Goal: Information Seeking & Learning: Learn about a topic

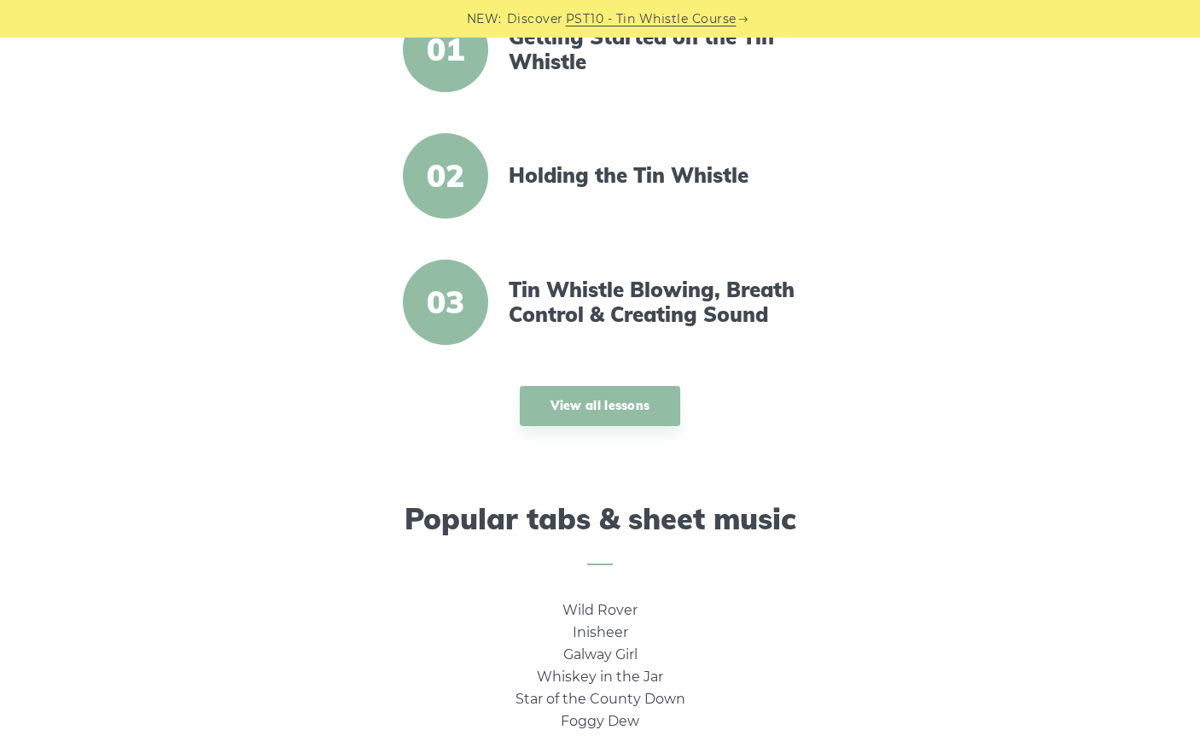
scroll to position [696, 0]
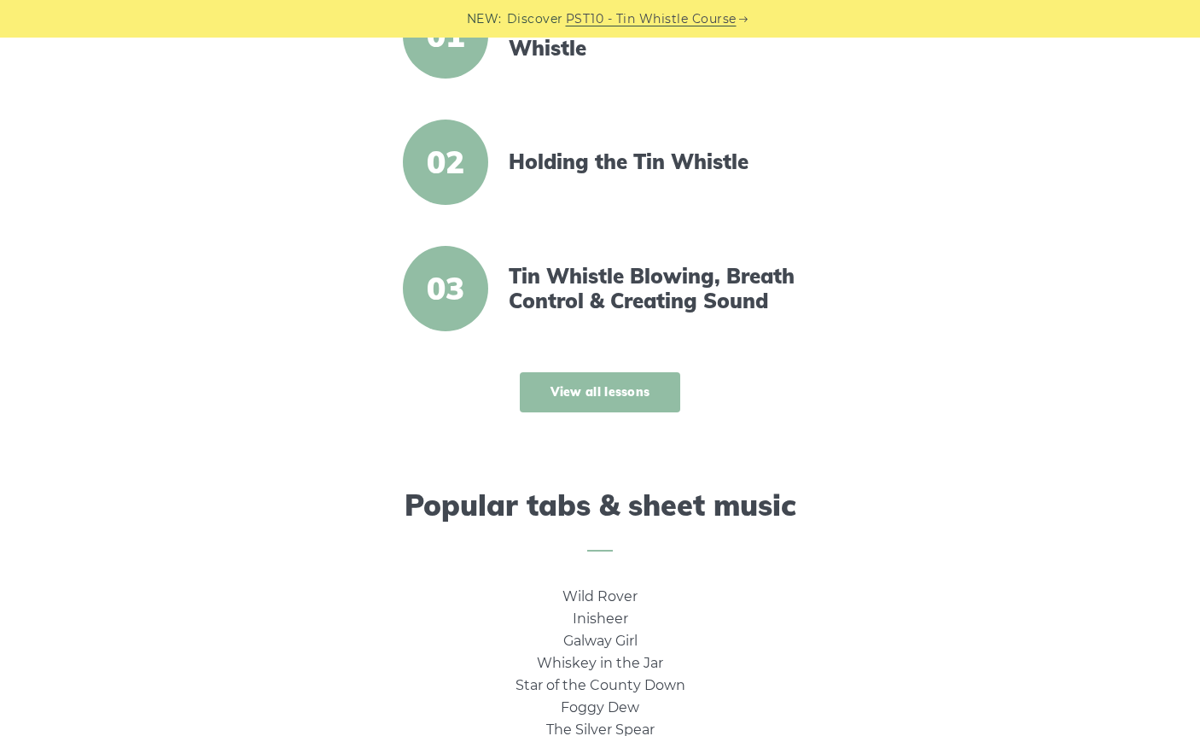
click at [598, 381] on link "View all lessons" at bounding box center [600, 392] width 161 height 40
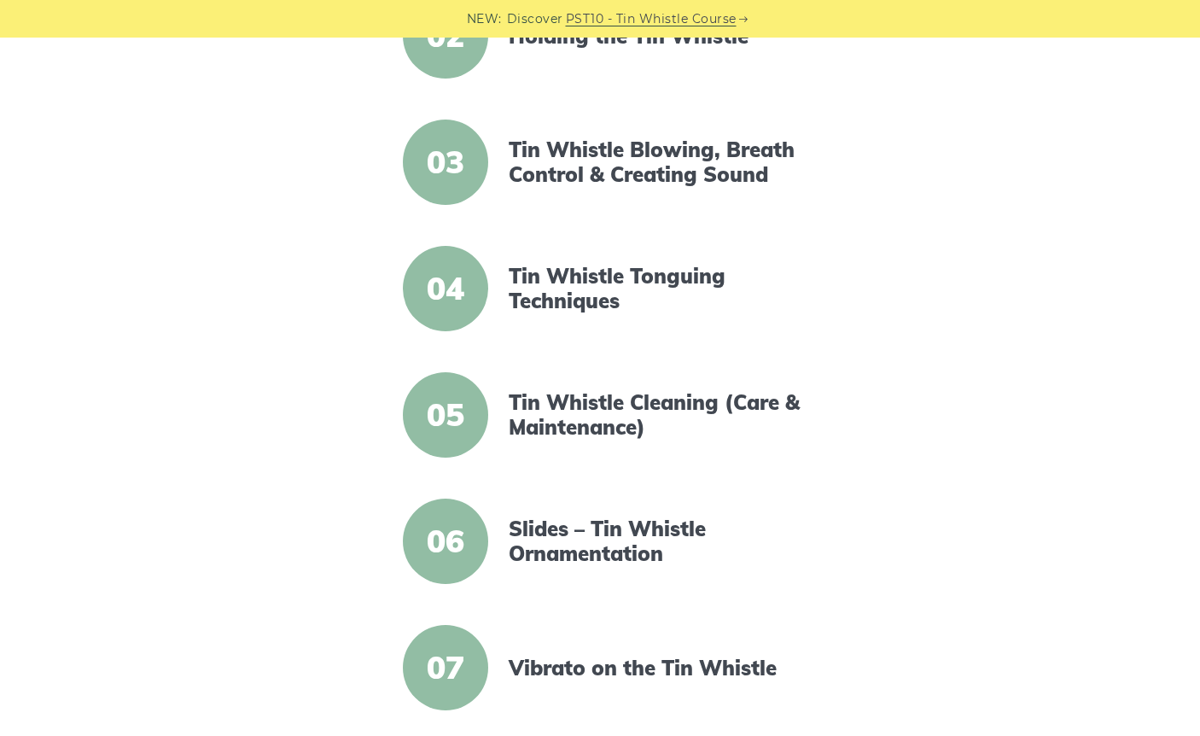
scroll to position [622, 0]
click at [442, 550] on span "06" at bounding box center [445, 540] width 85 height 85
click at [579, 525] on link "Slides – Tin Whistle Ornamentation" at bounding box center [656, 540] width 294 height 49
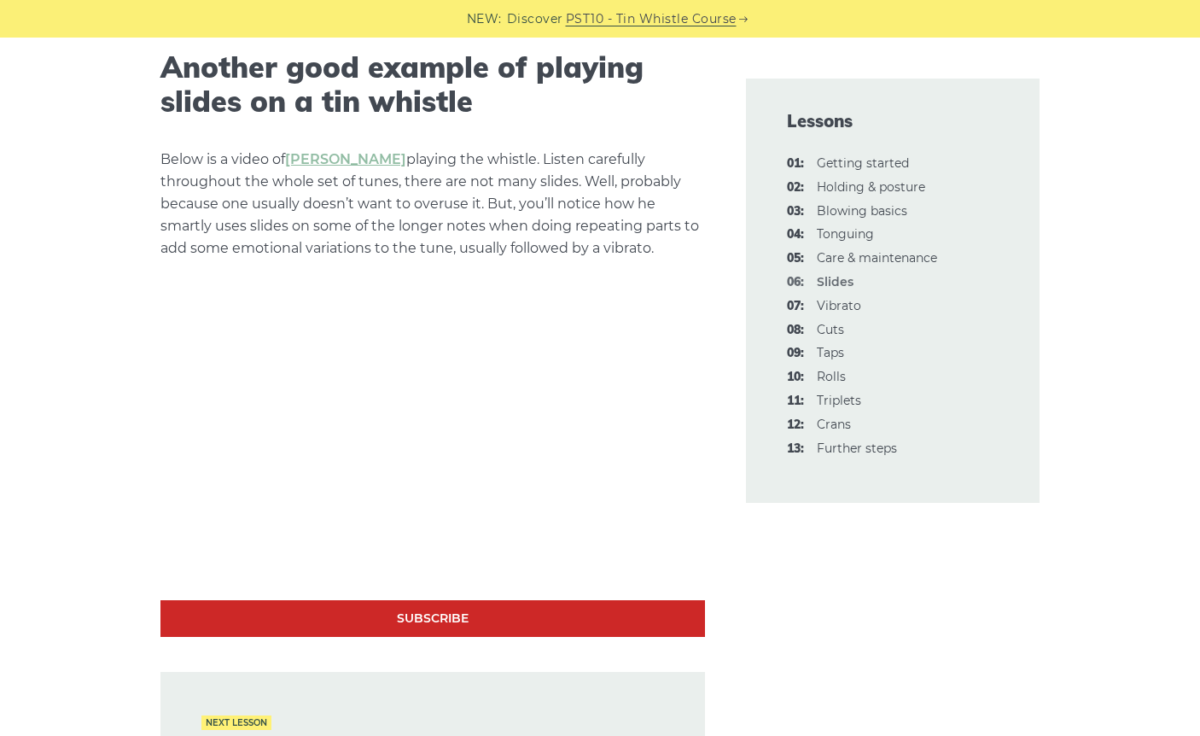
scroll to position [3449, 0]
click at [840, 299] on link "07: Vibrato" at bounding box center [839, 305] width 44 height 15
click at [835, 322] on link "08: Cuts" at bounding box center [830, 329] width 27 height 15
click at [834, 345] on link "09: Taps" at bounding box center [830, 352] width 27 height 15
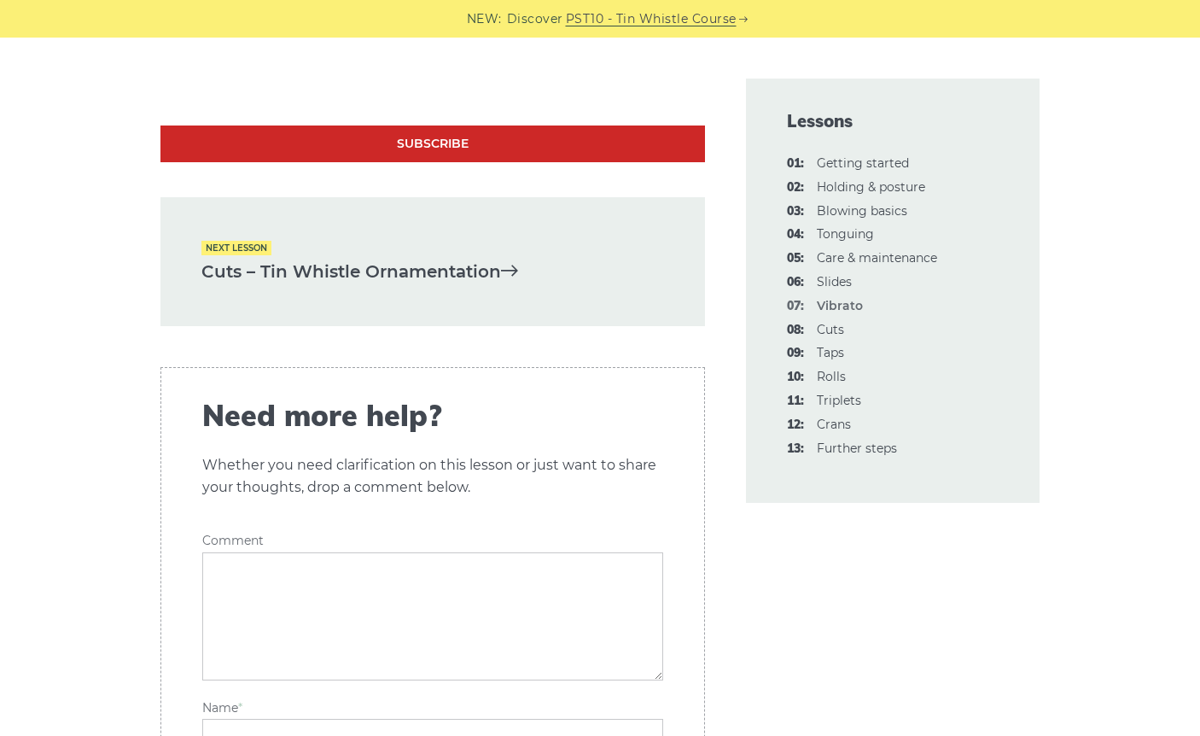
scroll to position [5058, 0]
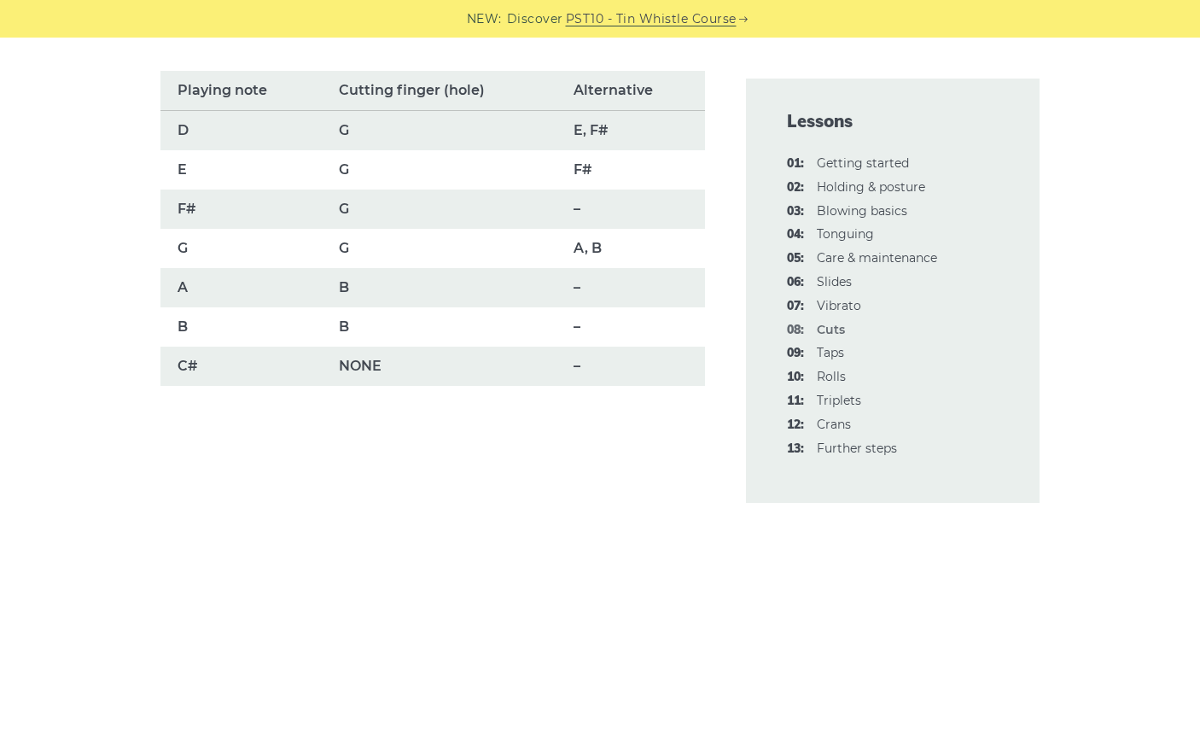
scroll to position [1292, 0]
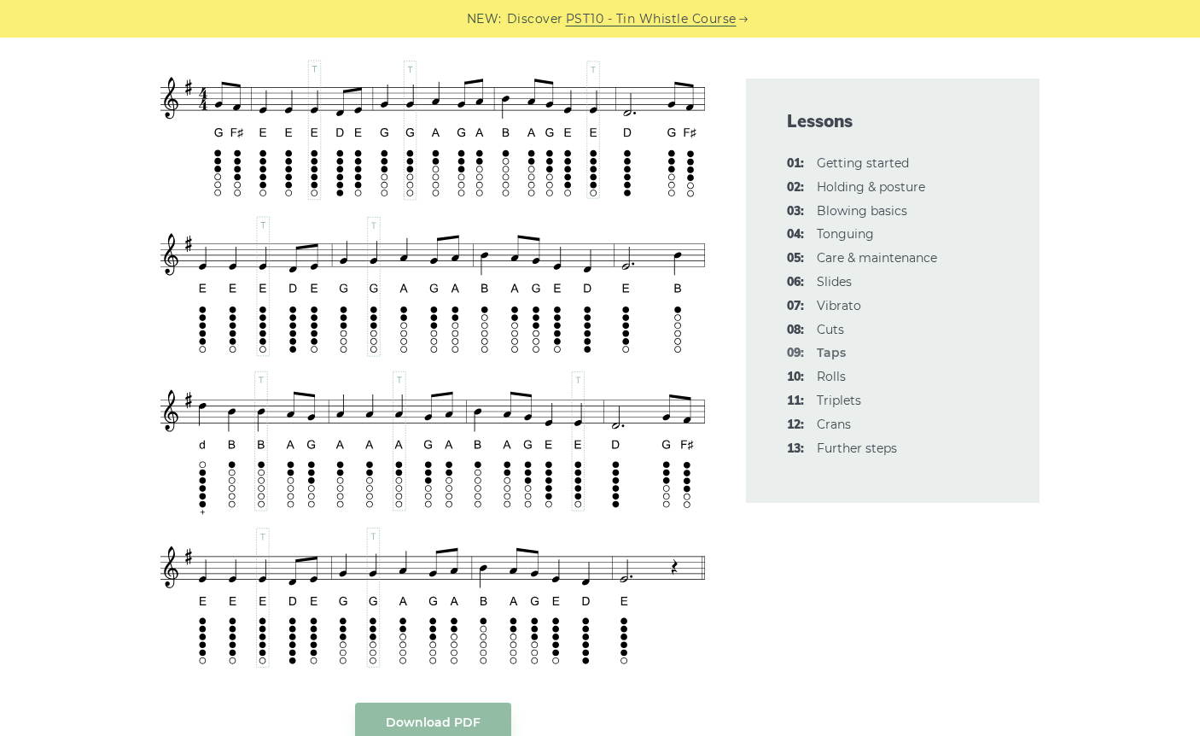
scroll to position [2953, 0]
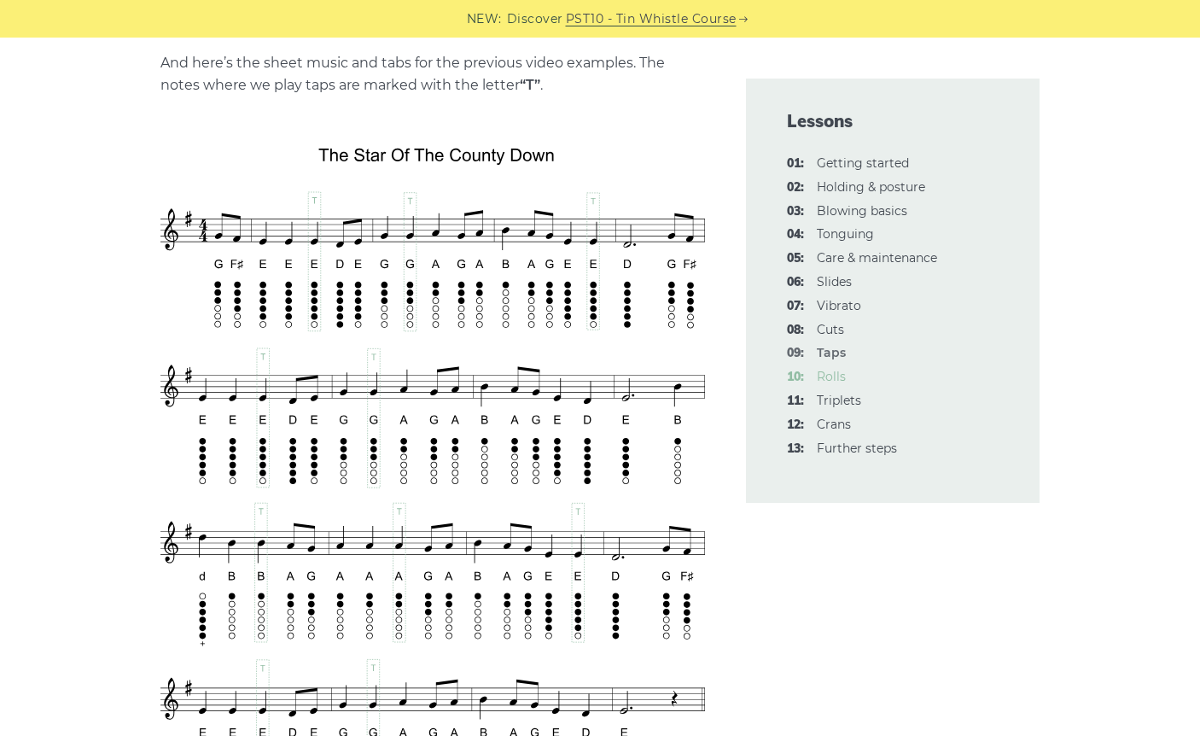
click at [829, 370] on link "10: Rolls" at bounding box center [831, 376] width 29 height 15
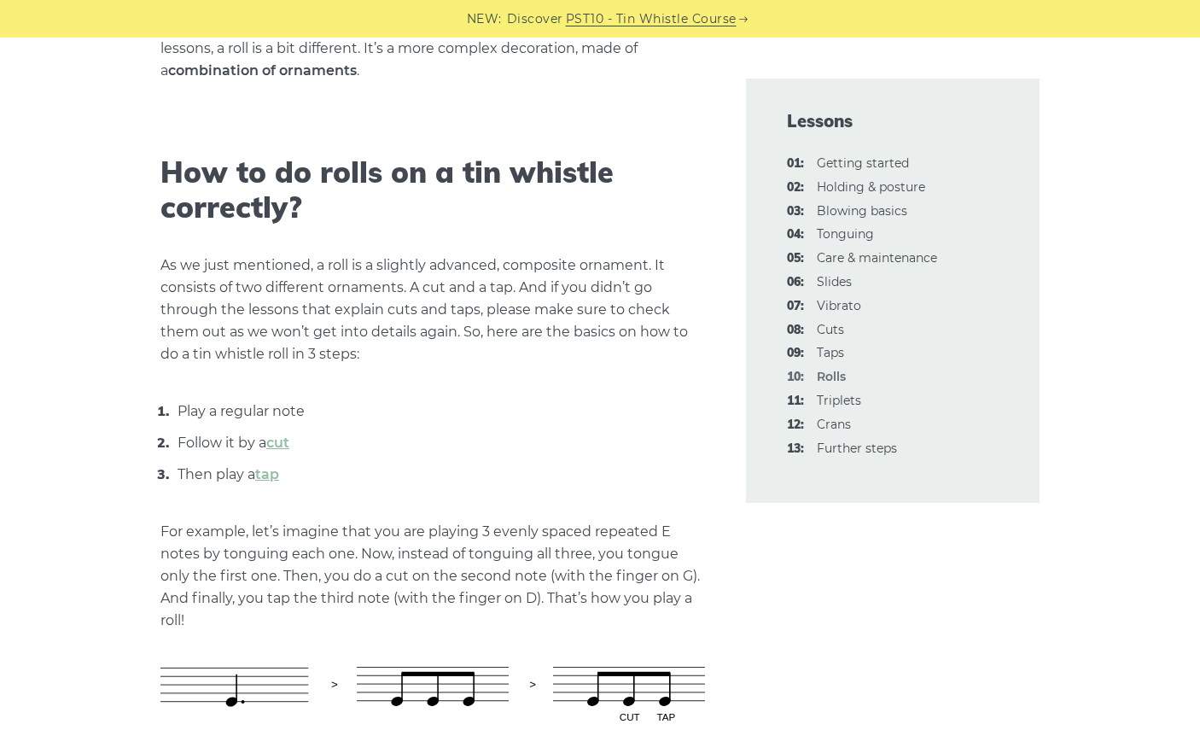
scroll to position [509, 0]
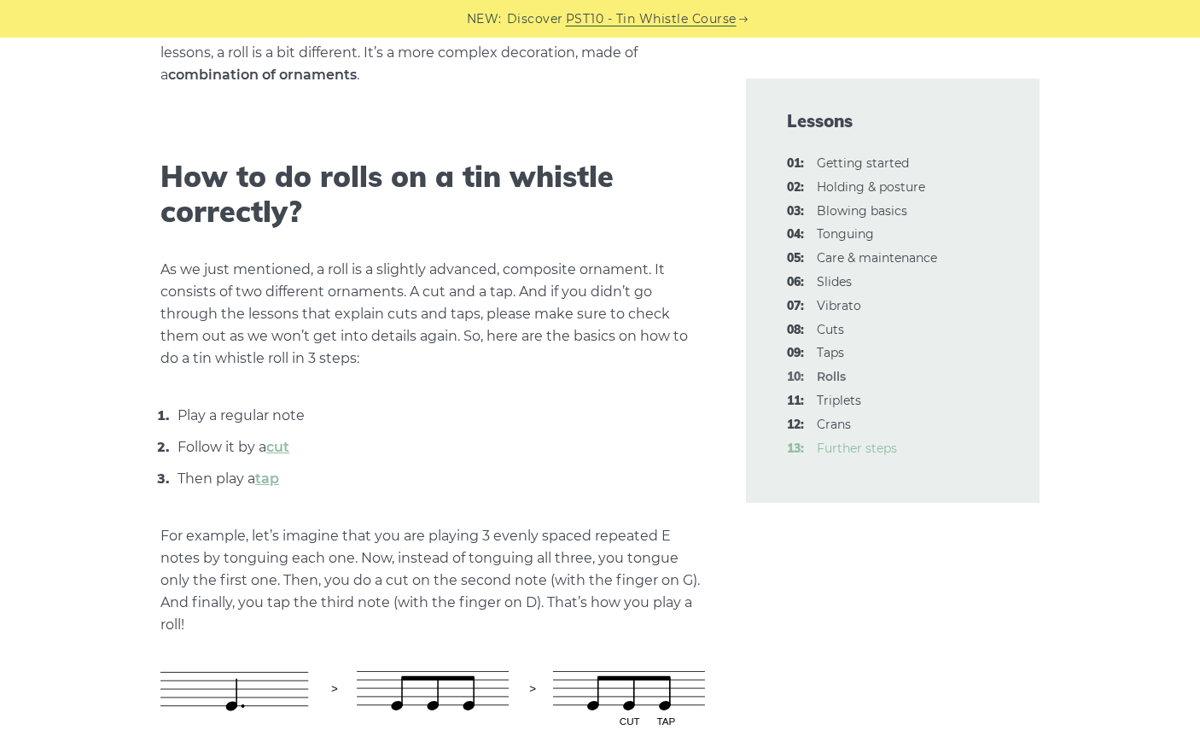
click at [876, 442] on link "13: Further steps" at bounding box center [857, 447] width 80 height 15
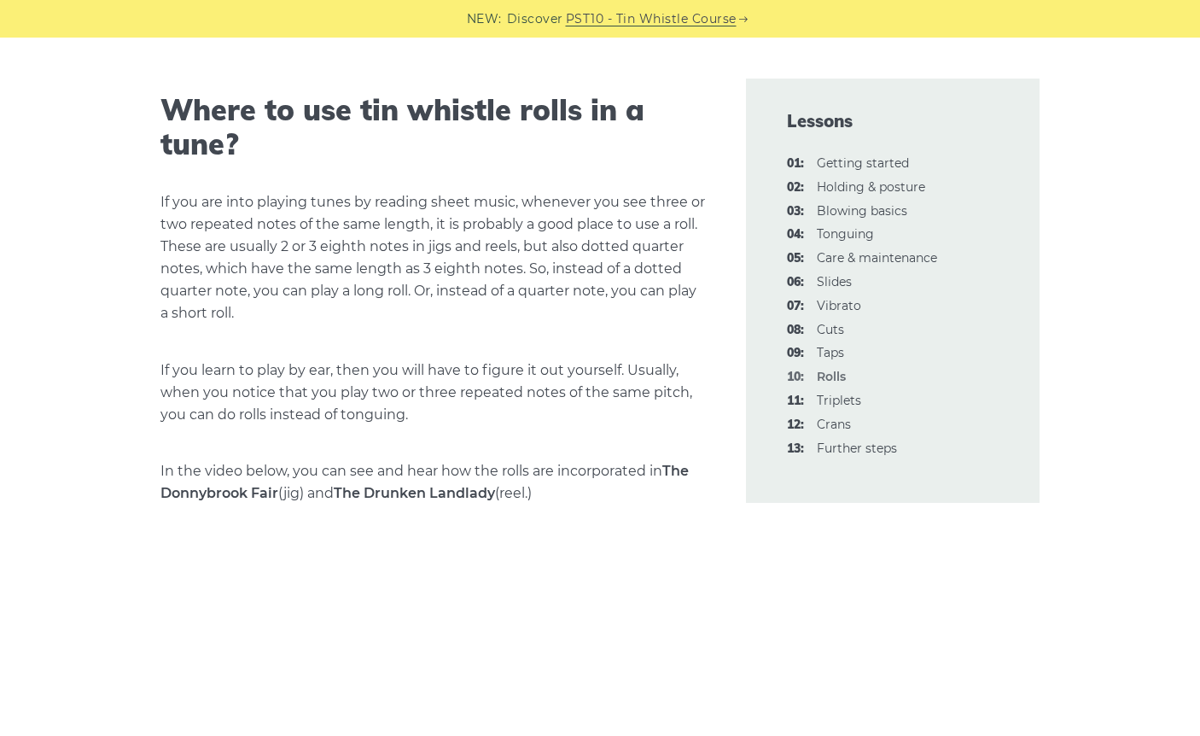
scroll to position [1988, 0]
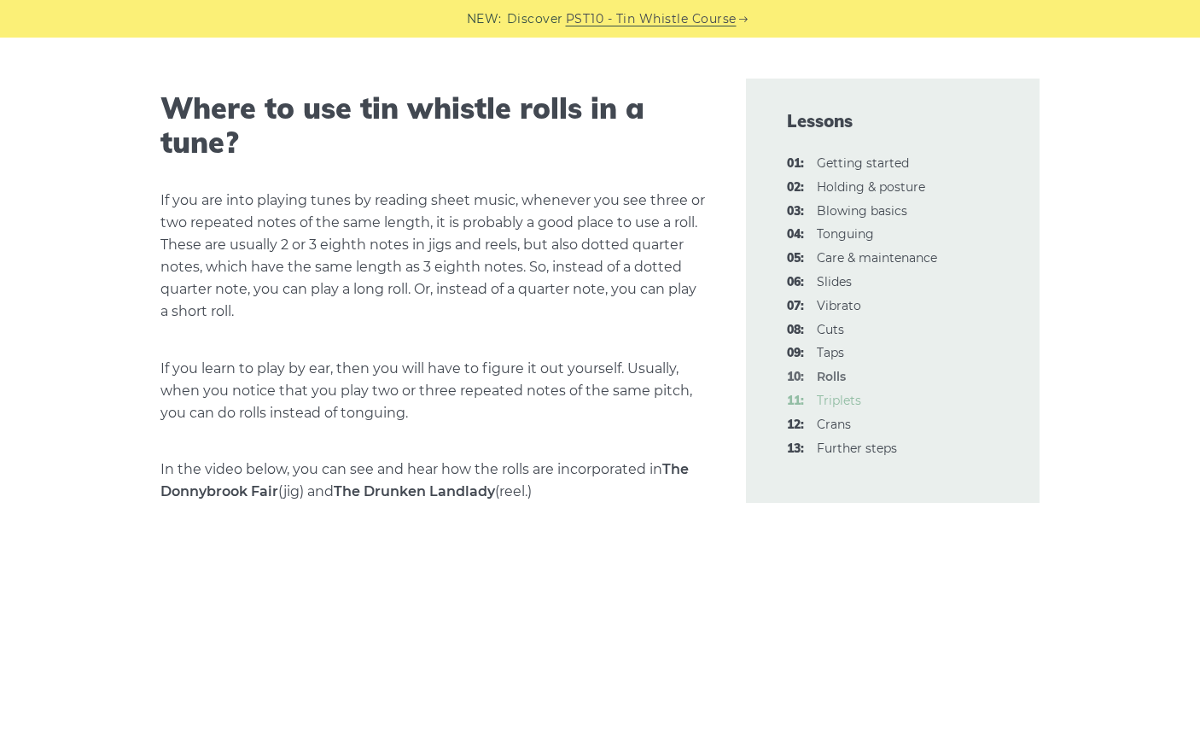
click at [833, 394] on link "11: Triplets" at bounding box center [839, 400] width 44 height 15
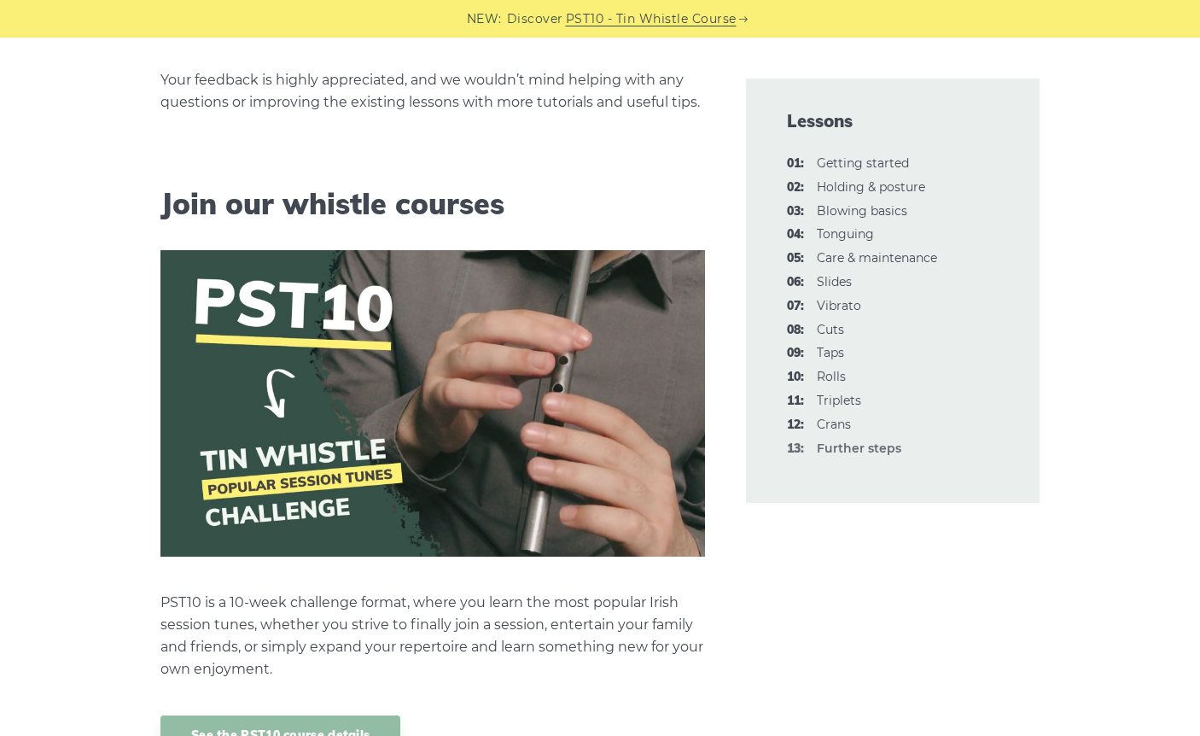
scroll to position [788, 0]
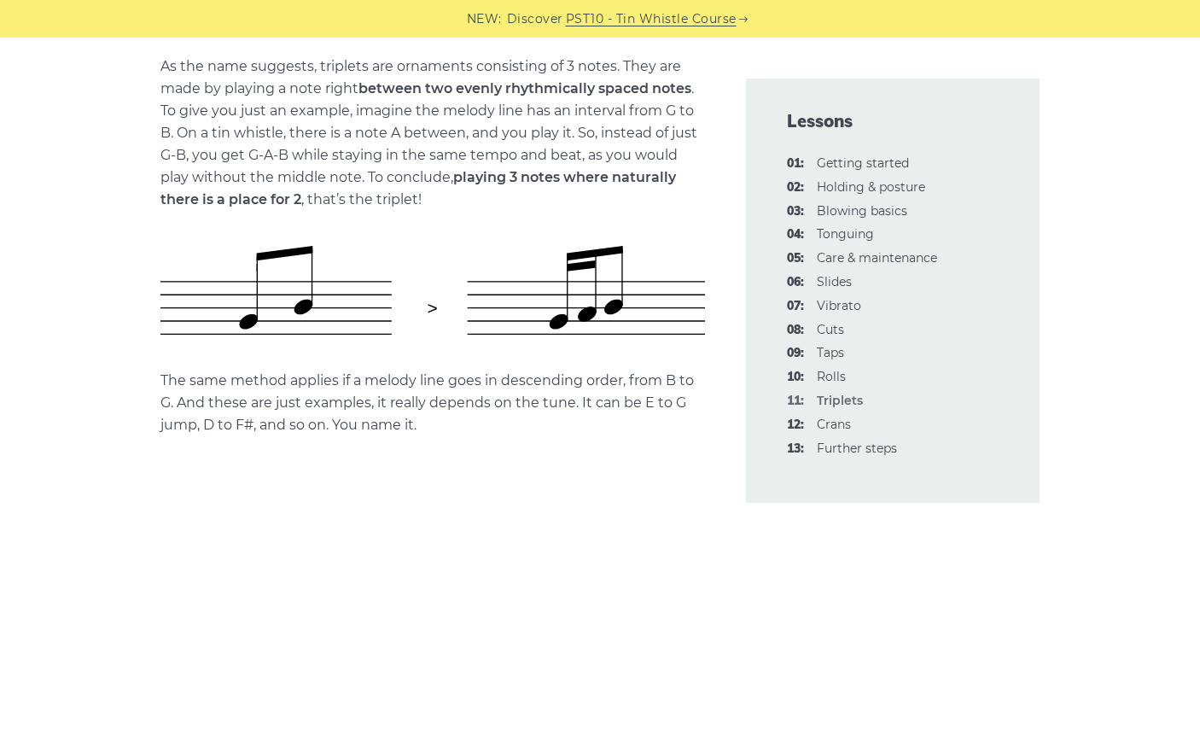
scroll to position [697, 0]
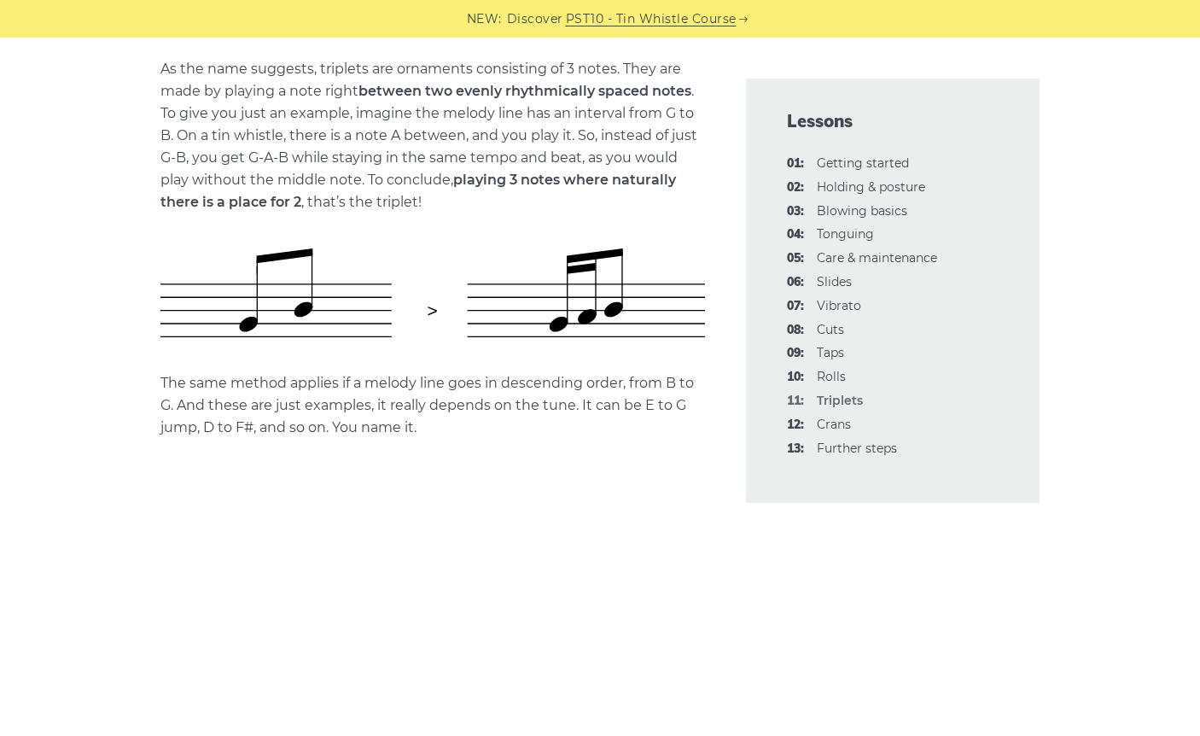
drag, startPoint x: 131, startPoint y: 282, endPoint x: 661, endPoint y: 313, distance: 530.9
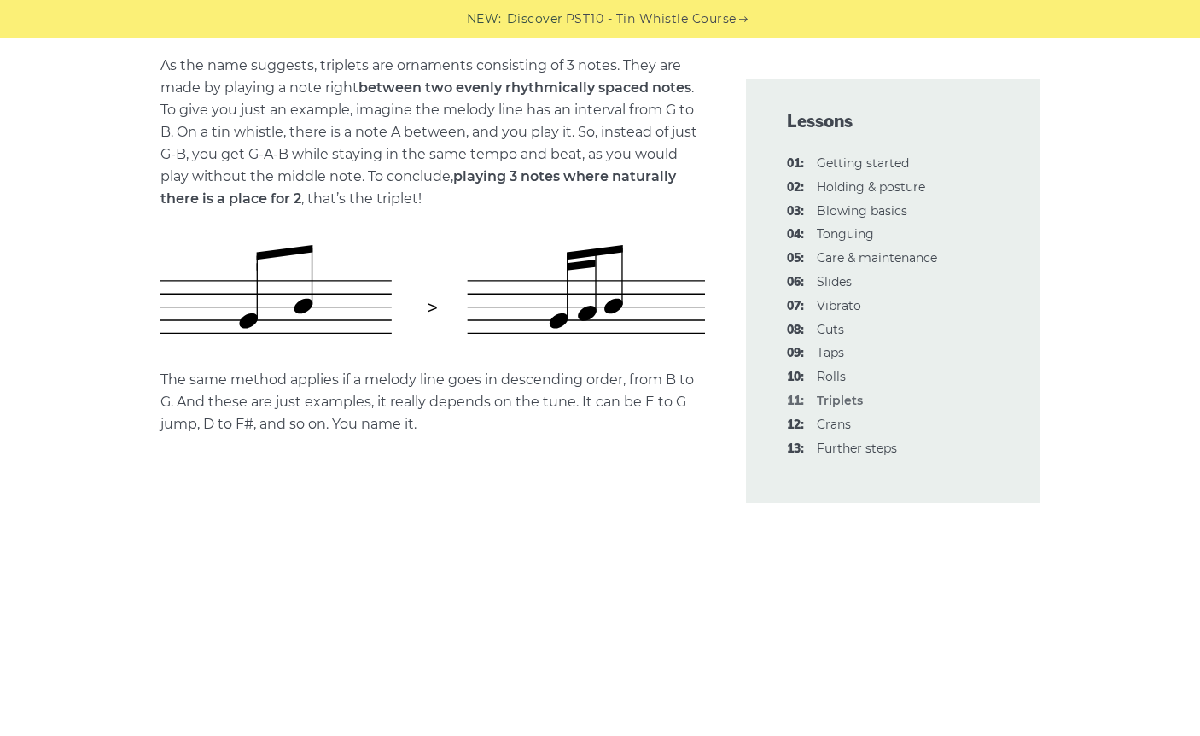
click at [673, 316] on img at bounding box center [432, 290] width 544 height 90
drag, startPoint x: 130, startPoint y: 265, endPoint x: 429, endPoint y: 317, distance: 304.2
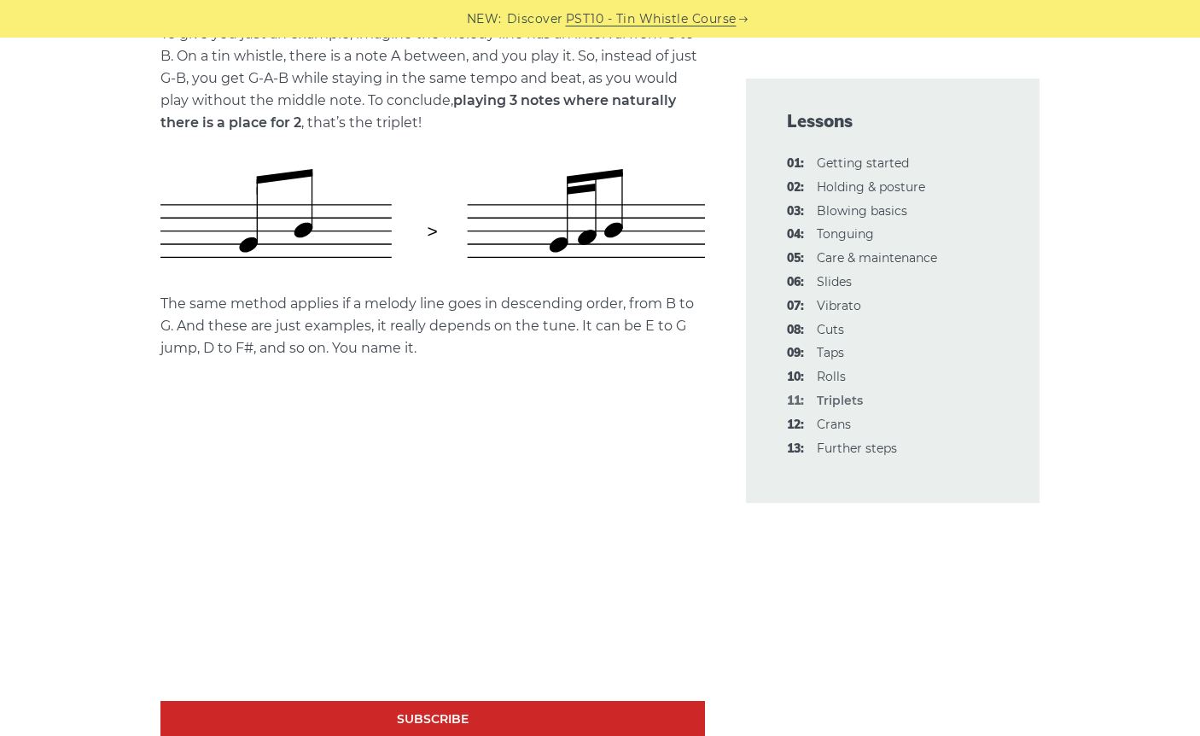
scroll to position [777, 0]
click at [844, 416] on link "12: Crans" at bounding box center [834, 423] width 34 height 15
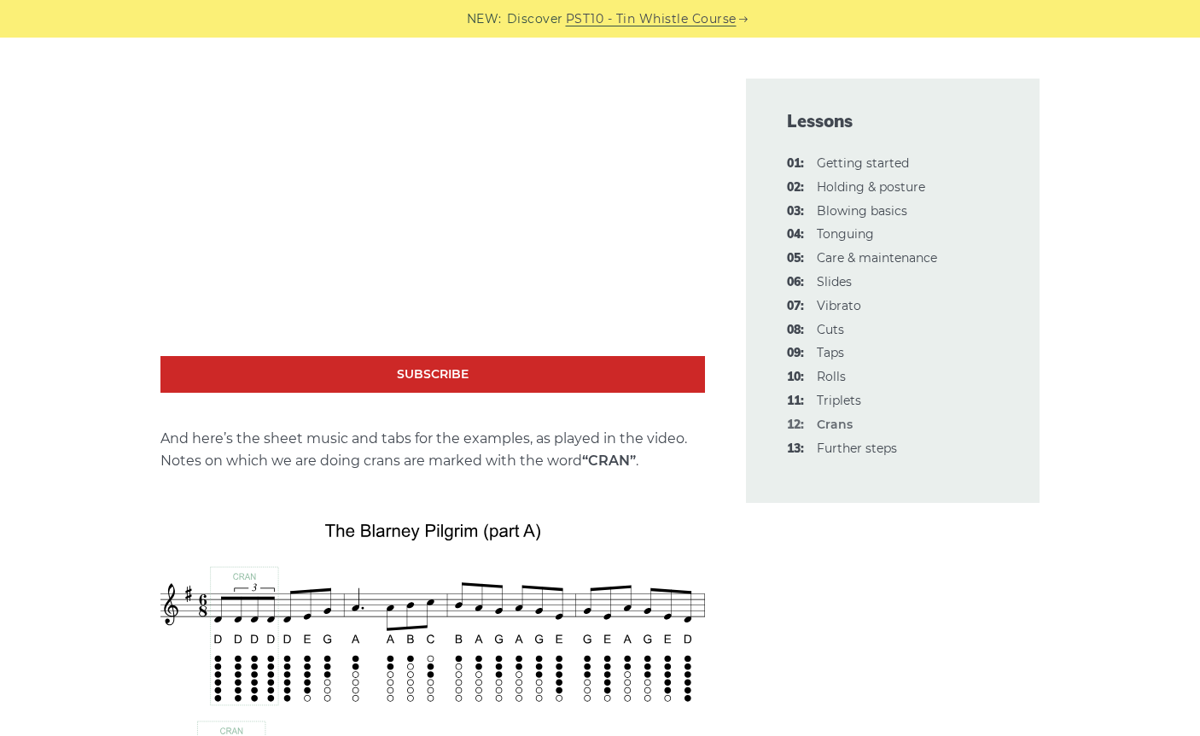
scroll to position [3172, 0]
click at [856, 235] on link "04: Tonguing" at bounding box center [845, 233] width 57 height 15
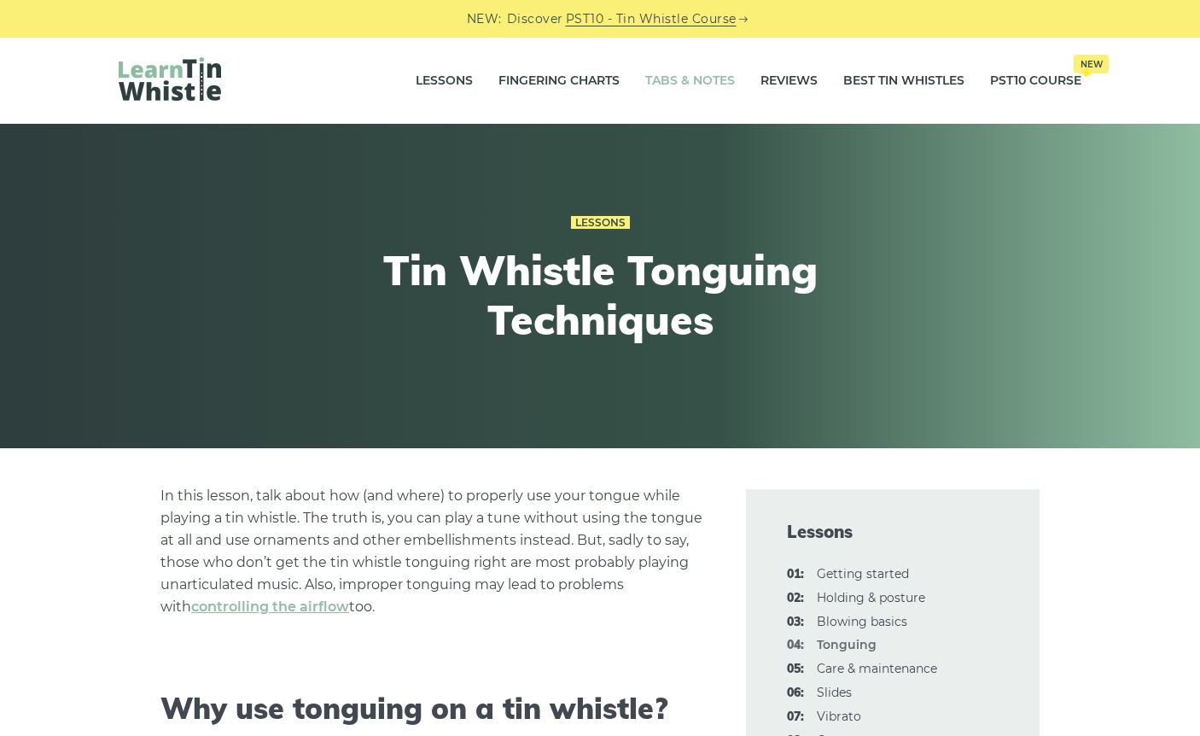
click at [725, 81] on link "Tabs & Notes" at bounding box center [690, 81] width 90 height 43
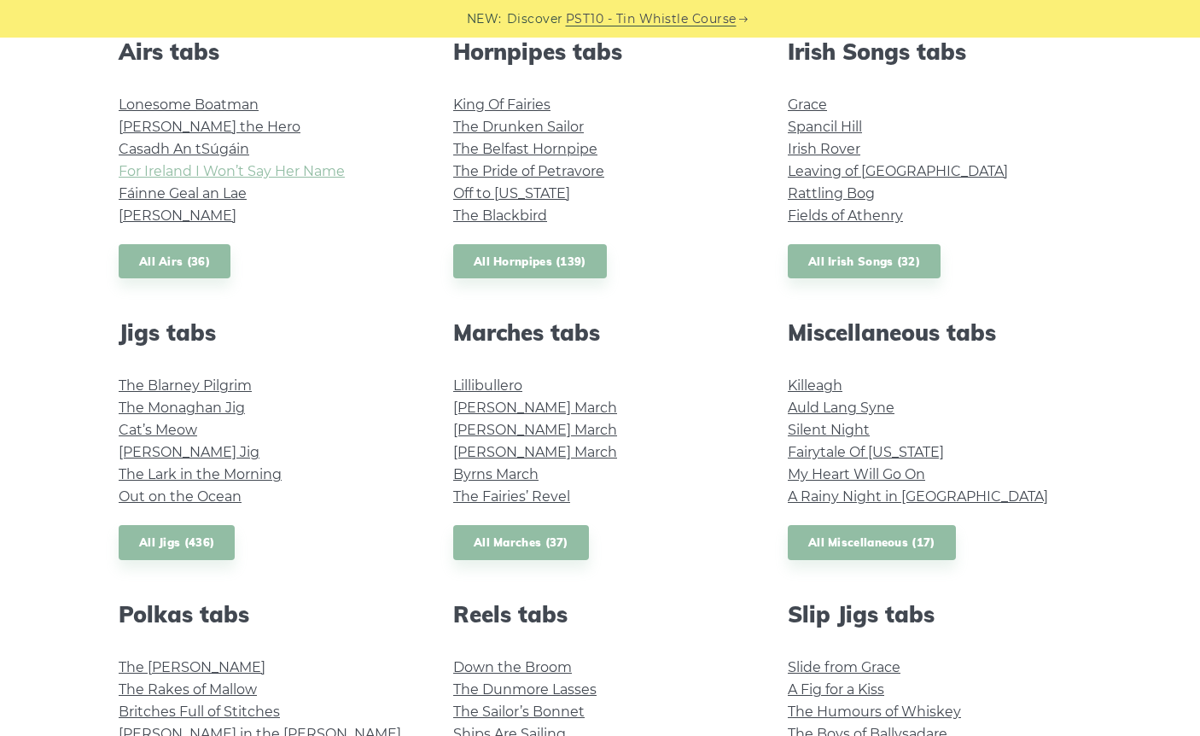
scroll to position [697, 0]
click at [176, 257] on link "All Airs (36)" at bounding box center [175, 261] width 112 height 35
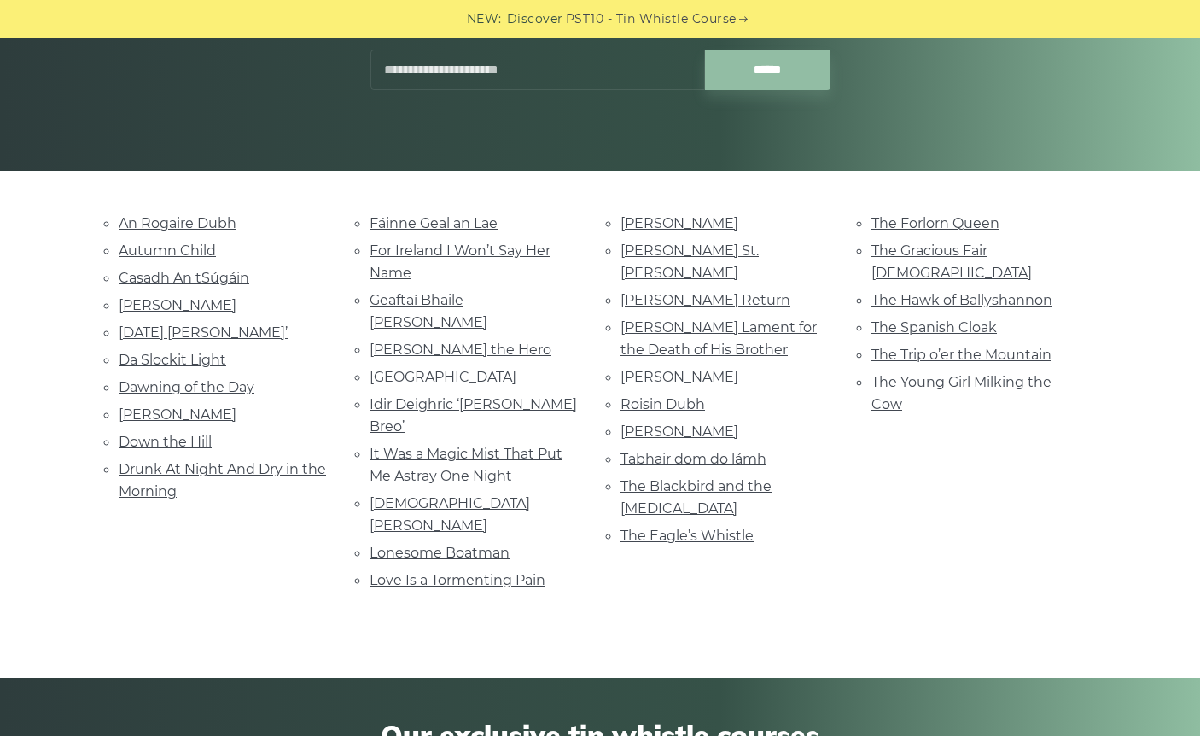
scroll to position [276, 0]
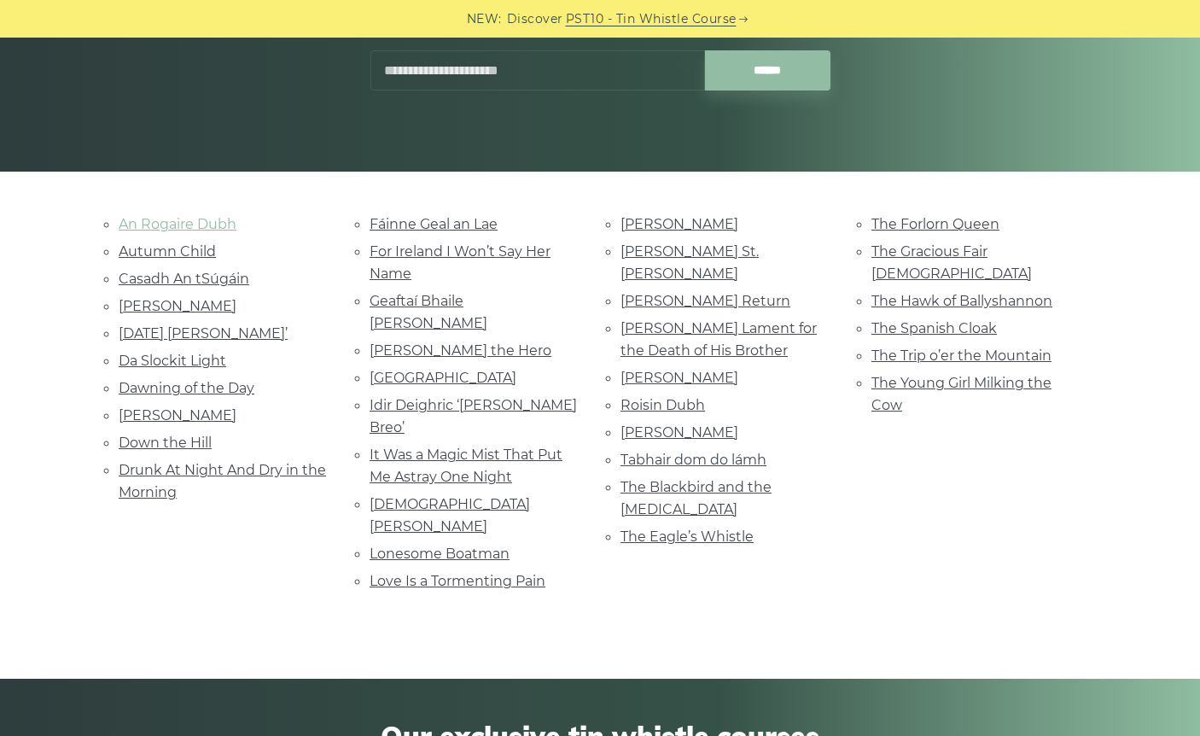
drag, startPoint x: 276, startPoint y: 225, endPoint x: 198, endPoint y: 216, distance: 79.1
click at [276, 225] on li "An Rogaire Dubh" at bounding box center [224, 223] width 210 height 23
click at [192, 221] on link "An Rogaire Dubh" at bounding box center [178, 224] width 118 height 16
click at [235, 276] on link "Casadh An tSúgáin" at bounding box center [184, 279] width 131 height 16
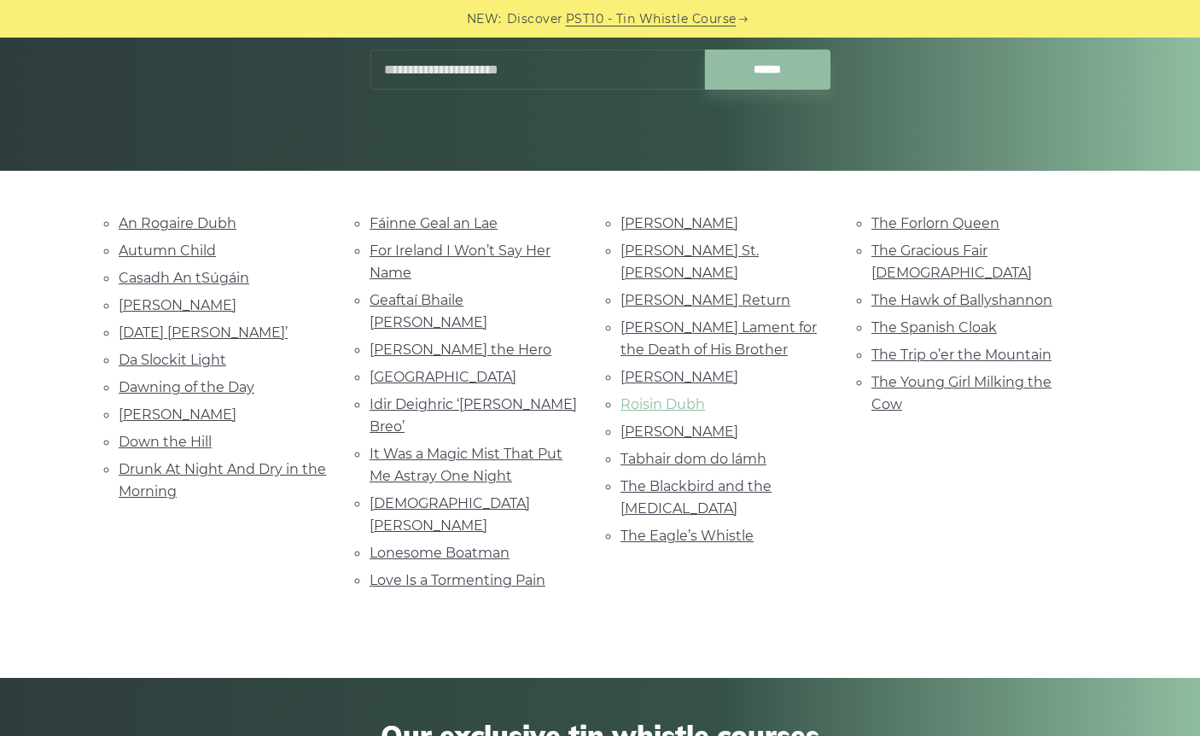
click at [664, 396] on link "Roisin Dubh" at bounding box center [662, 404] width 84 height 16
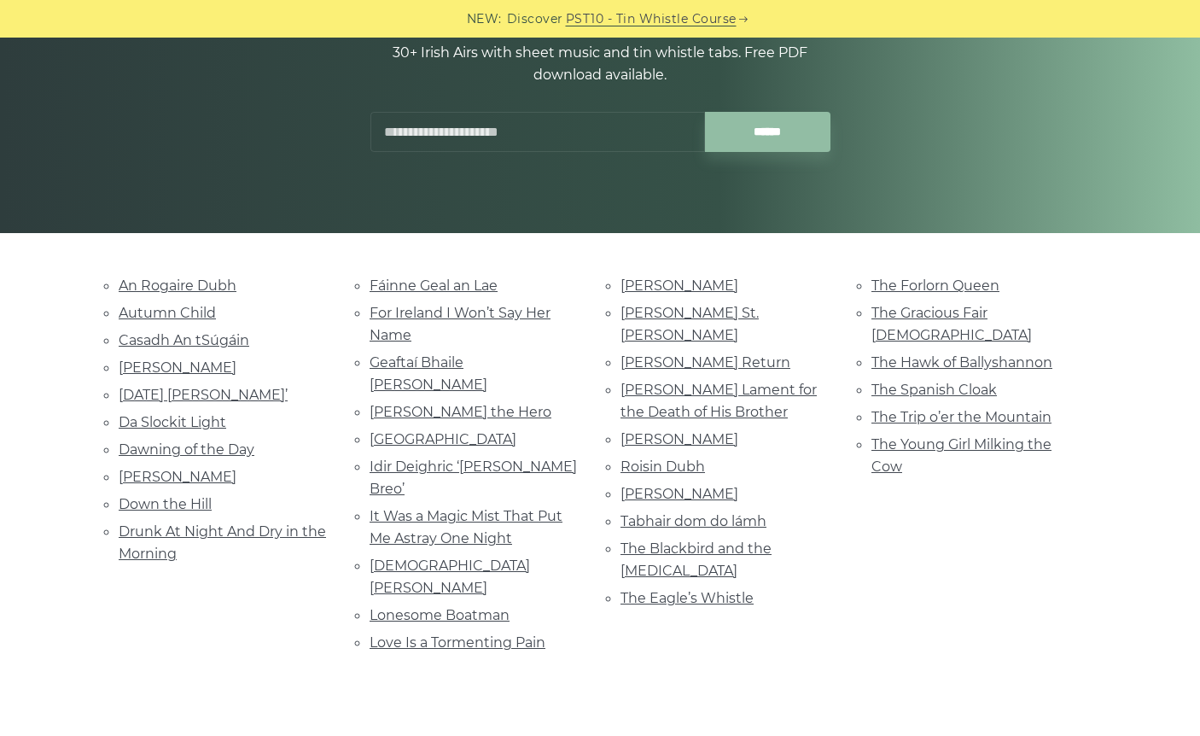
scroll to position [217, 0]
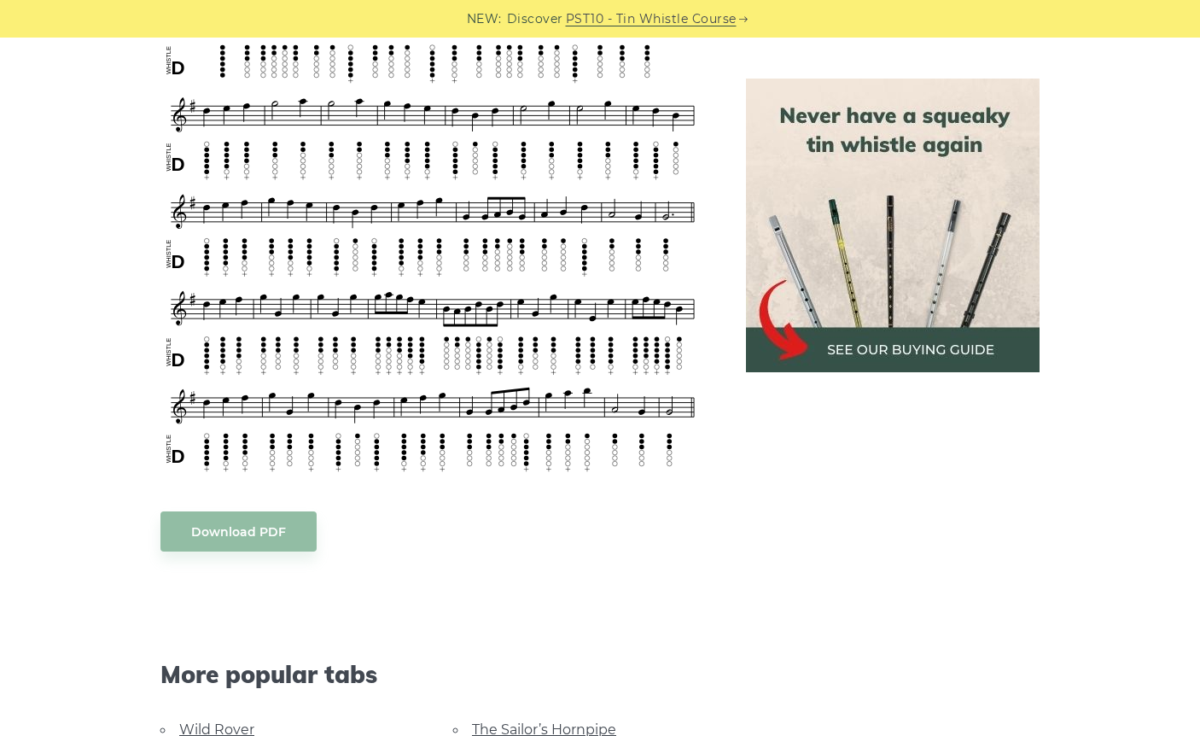
scroll to position [1158, 0]
click at [207, 528] on link "Download PDF" at bounding box center [238, 530] width 156 height 40
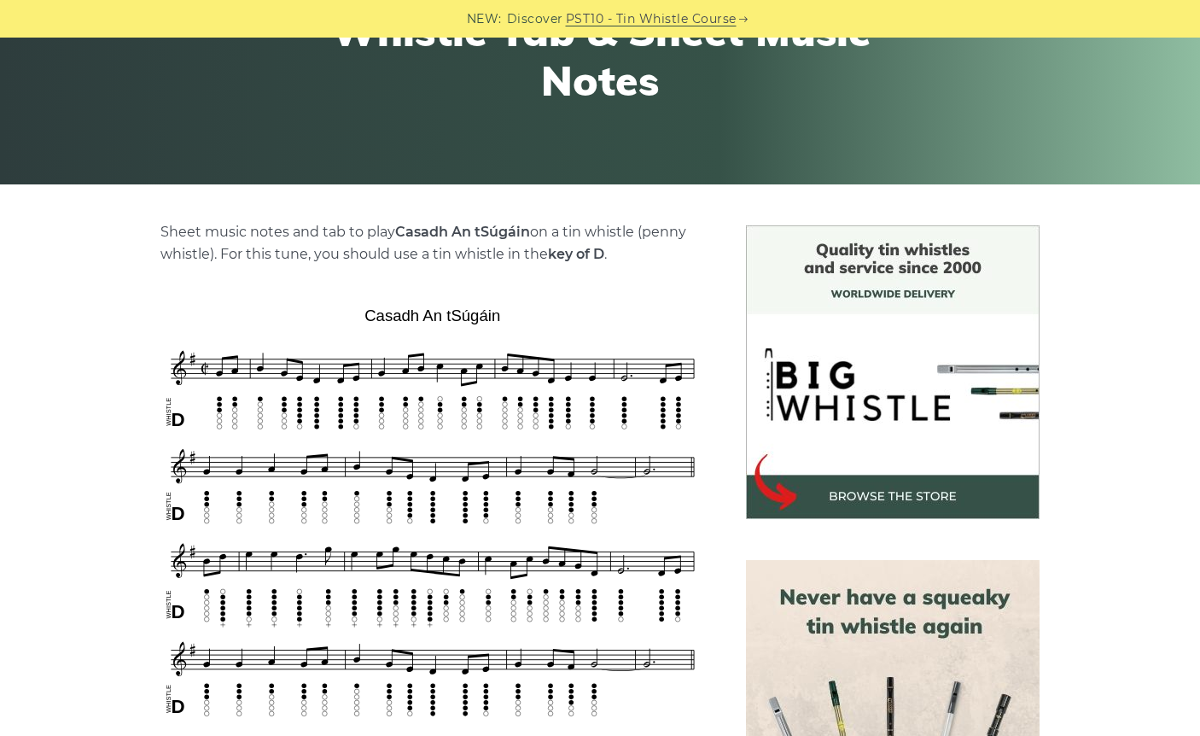
scroll to position [264, 0]
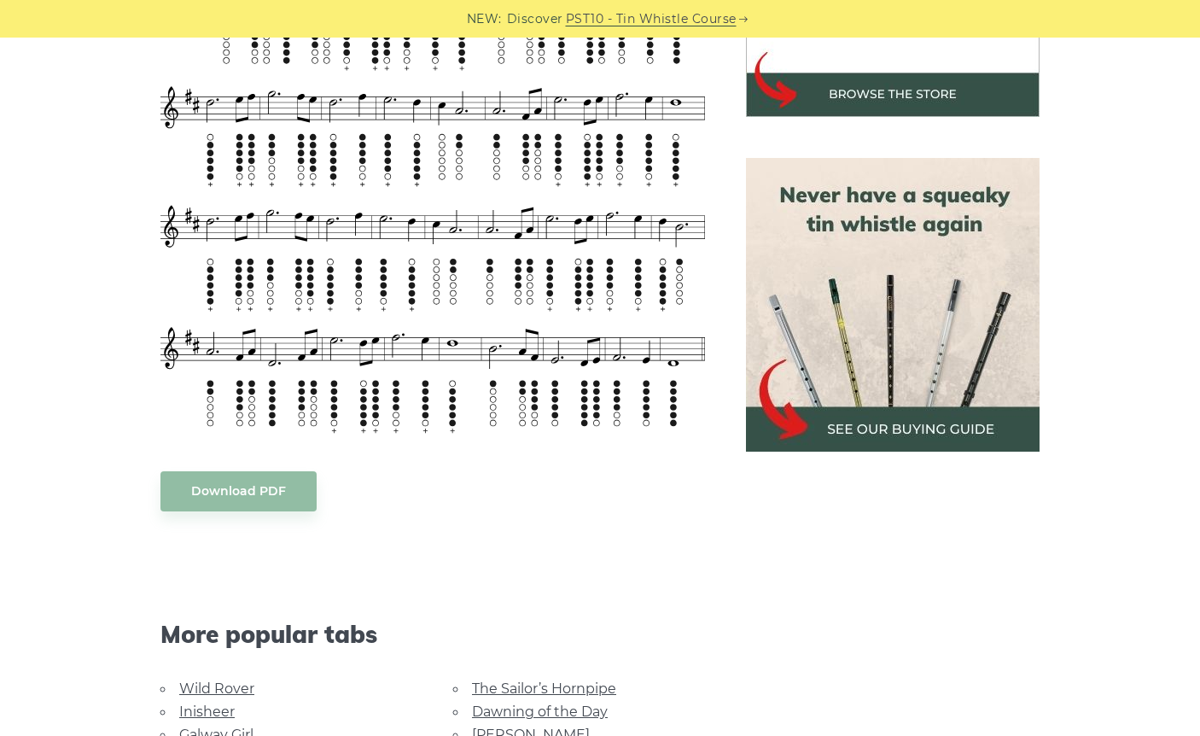
scroll to position [668, 0]
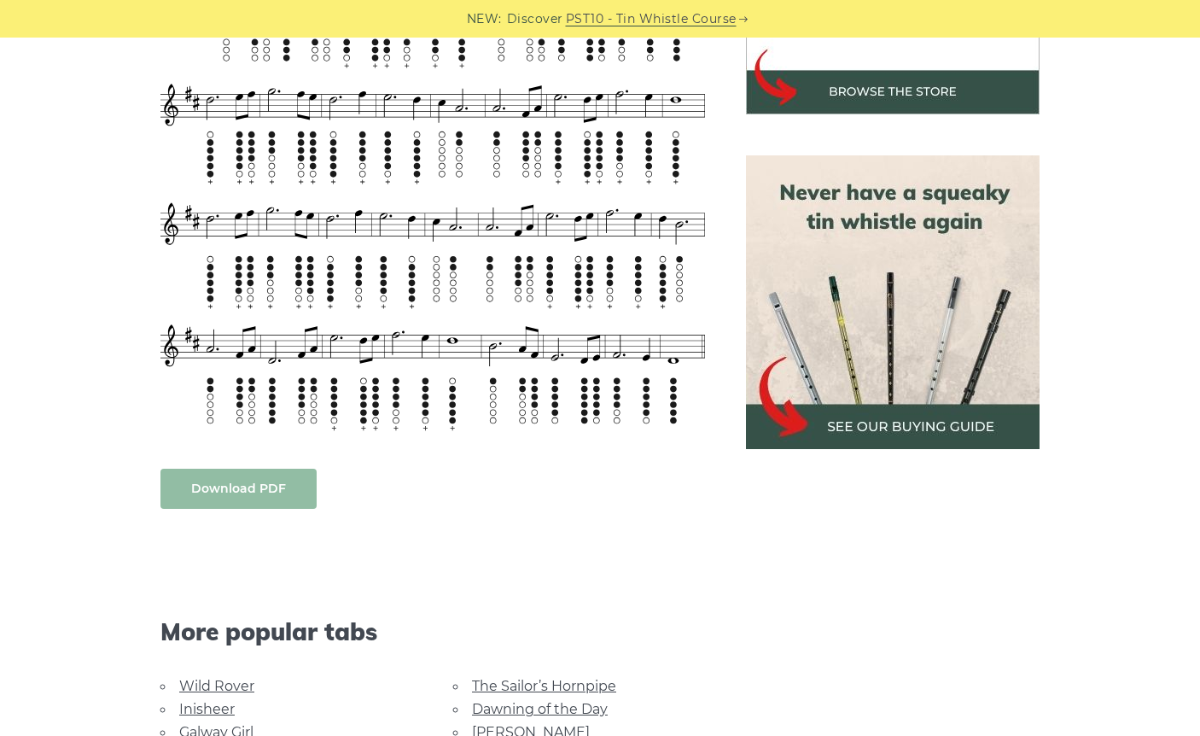
click at [299, 486] on link "Download PDF" at bounding box center [238, 488] width 156 height 40
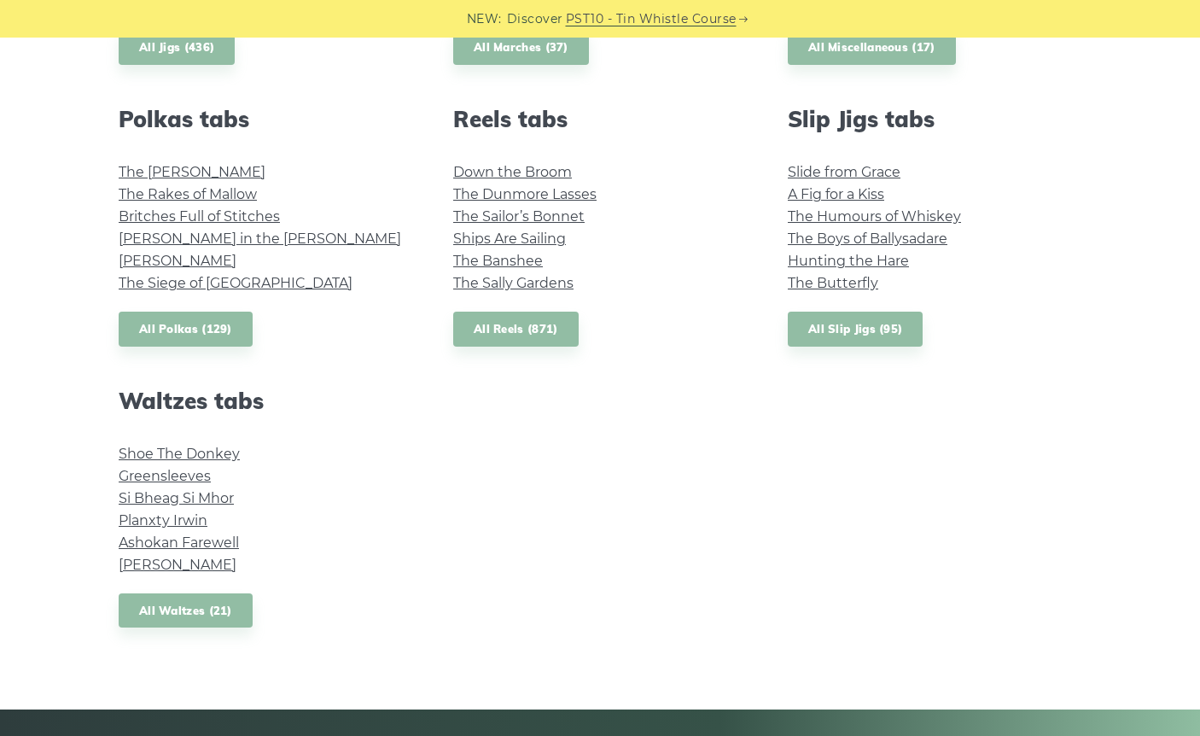
scroll to position [1196, 0]
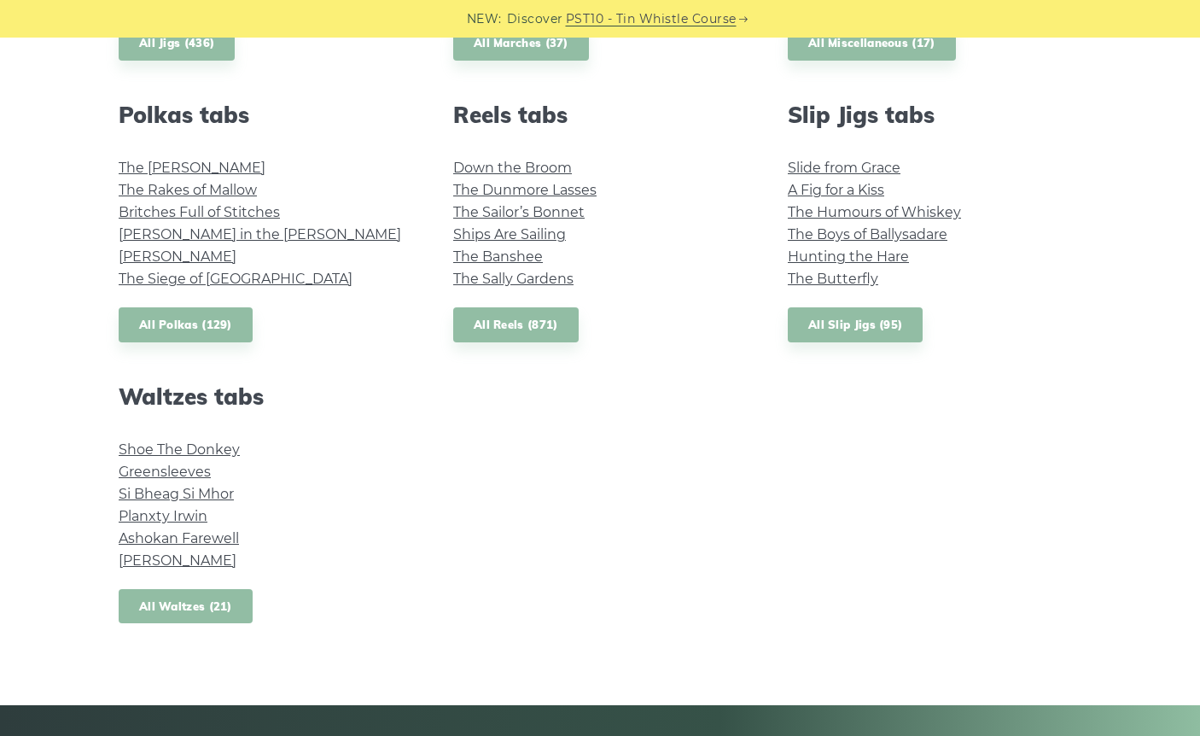
click at [195, 605] on link "All Waltzes (21)" at bounding box center [186, 606] width 134 height 35
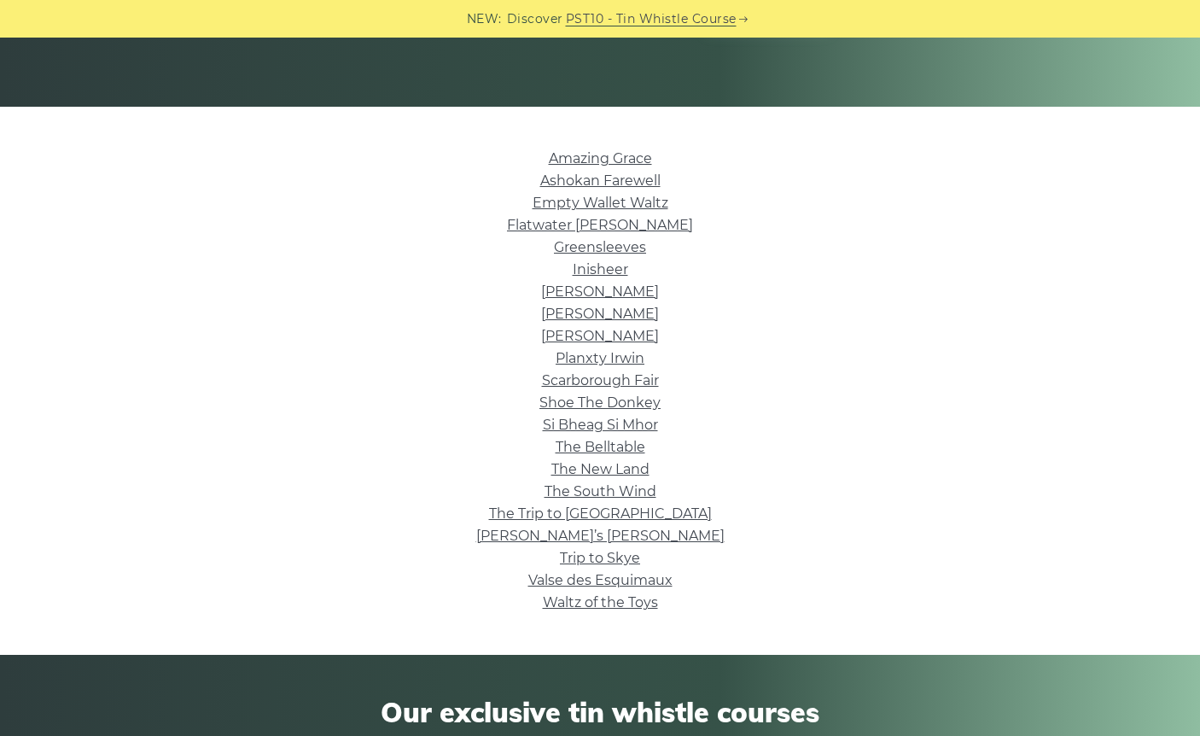
scroll to position [342, 0]
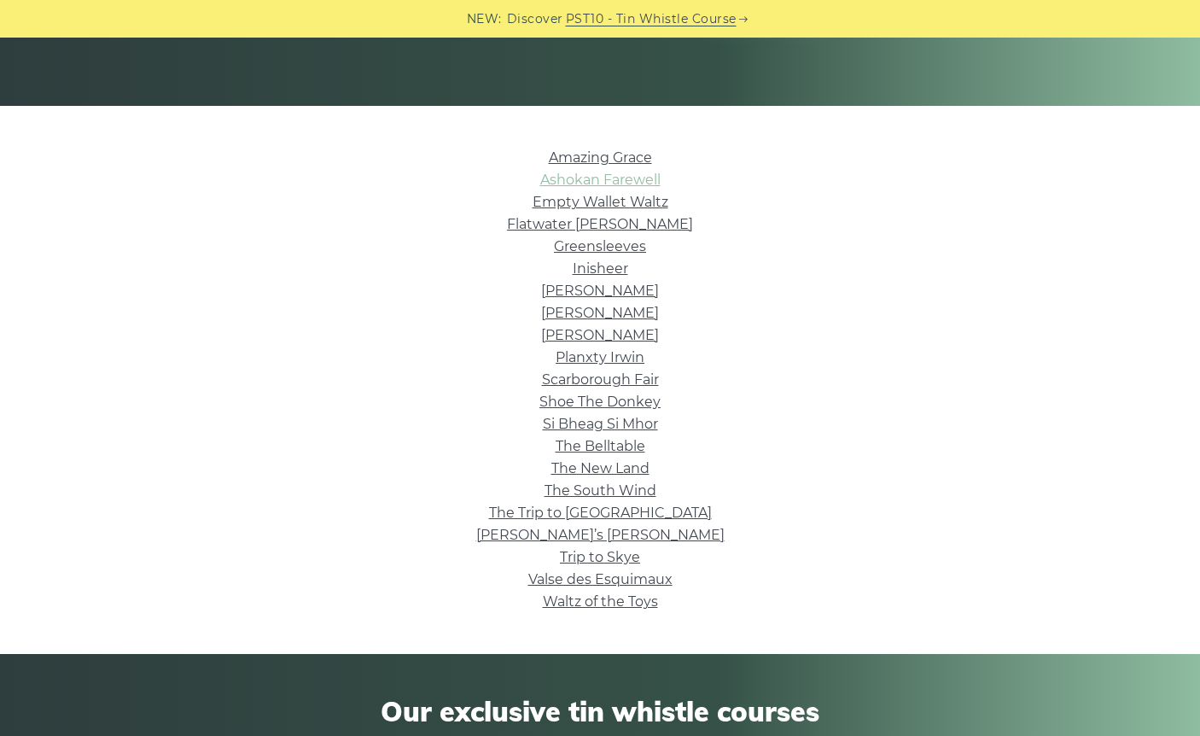
click at [620, 176] on link "Ashokan Farewell" at bounding box center [600, 180] width 120 height 16
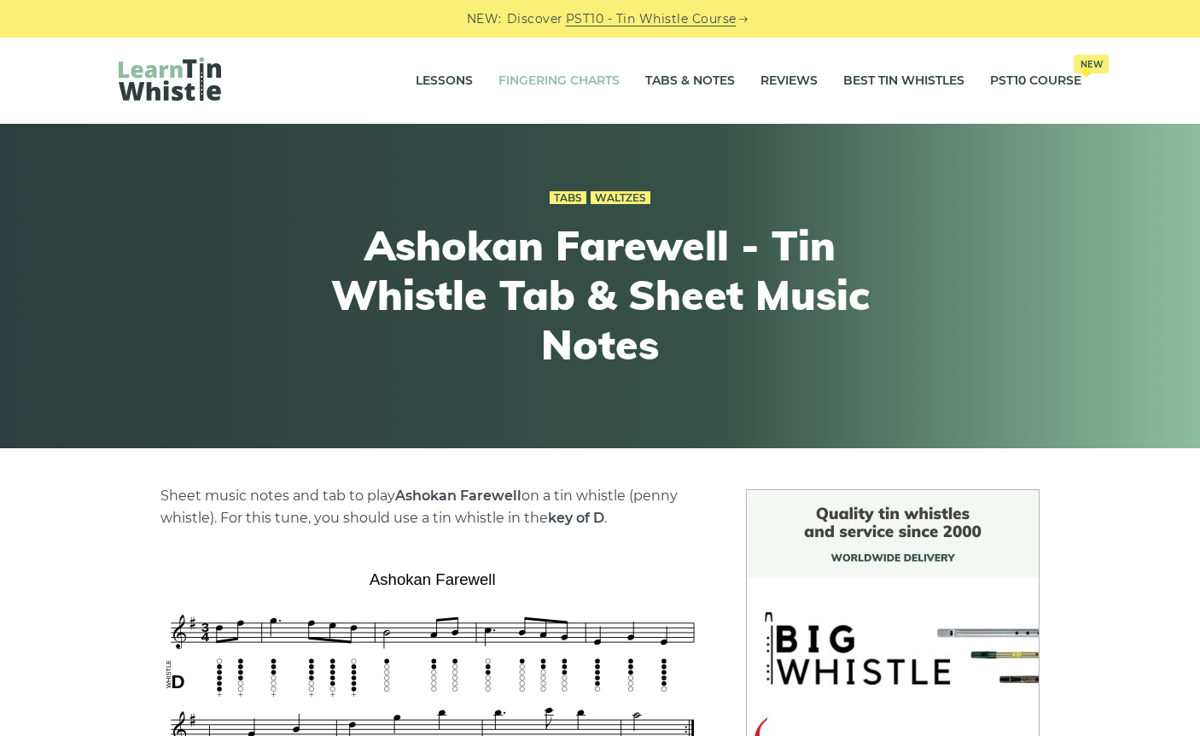
scroll to position [1, 0]
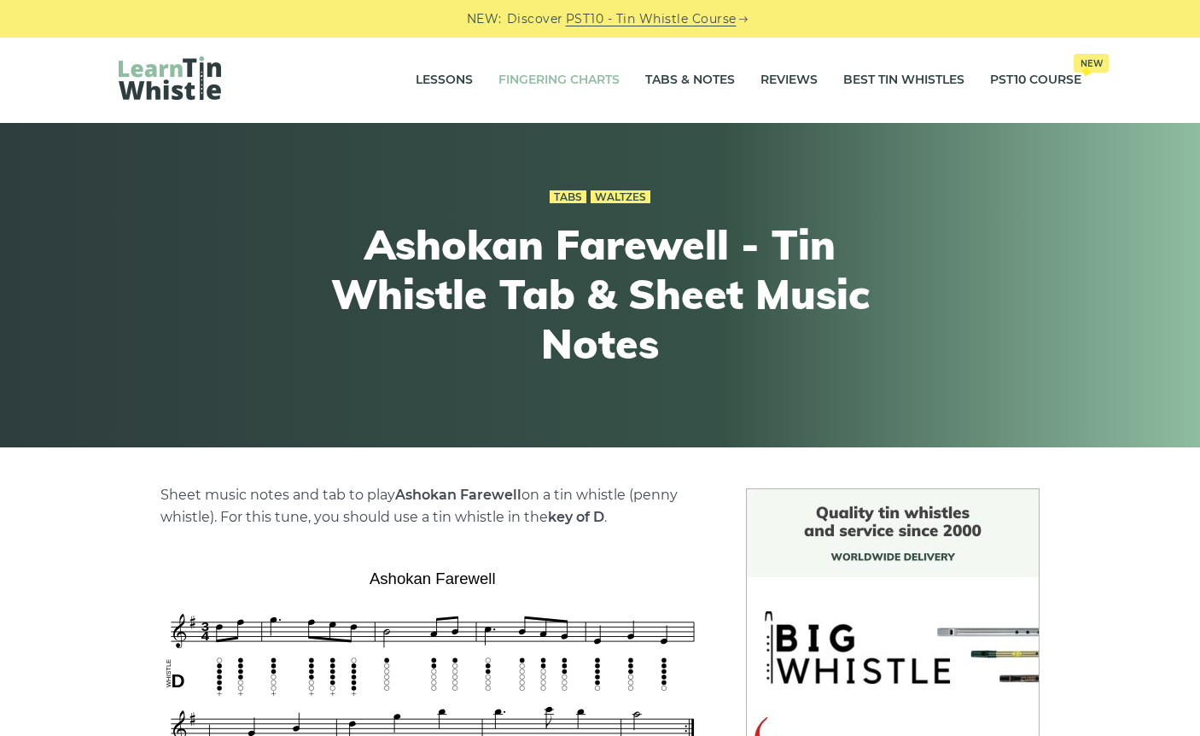
click at [568, 79] on link "Fingering Charts" at bounding box center [558, 80] width 121 height 43
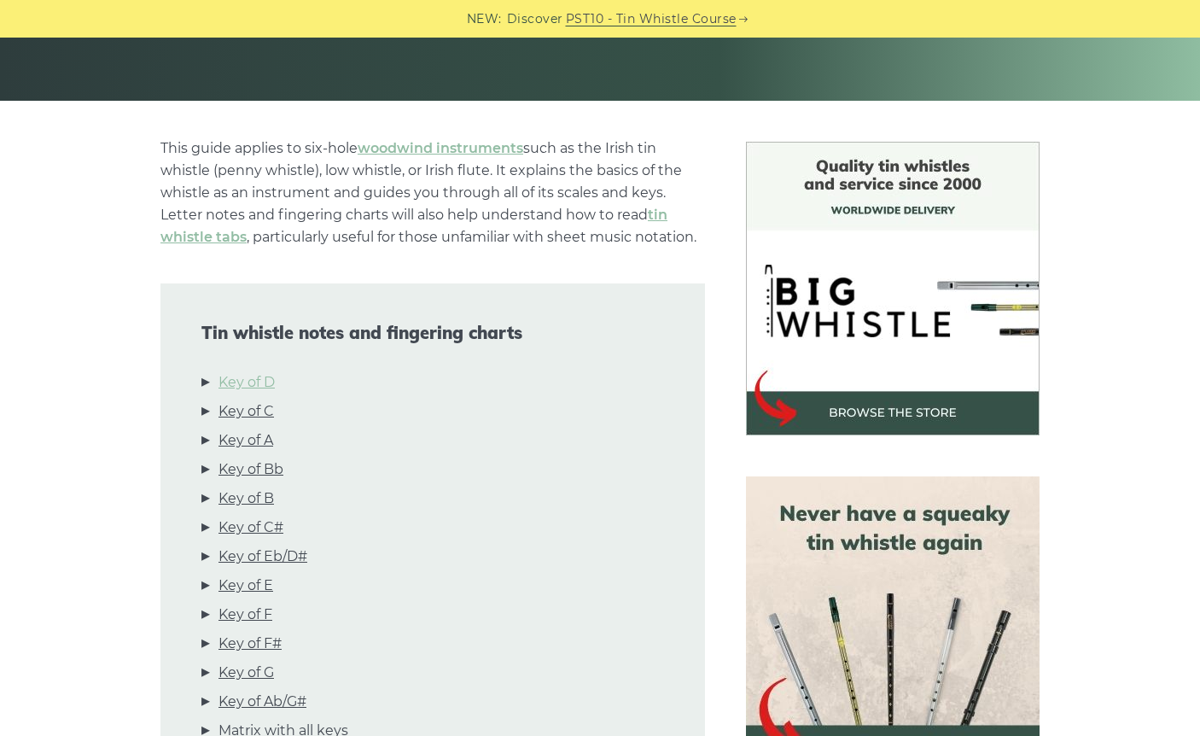
click at [262, 379] on link "Key of D" at bounding box center [246, 382] width 56 height 22
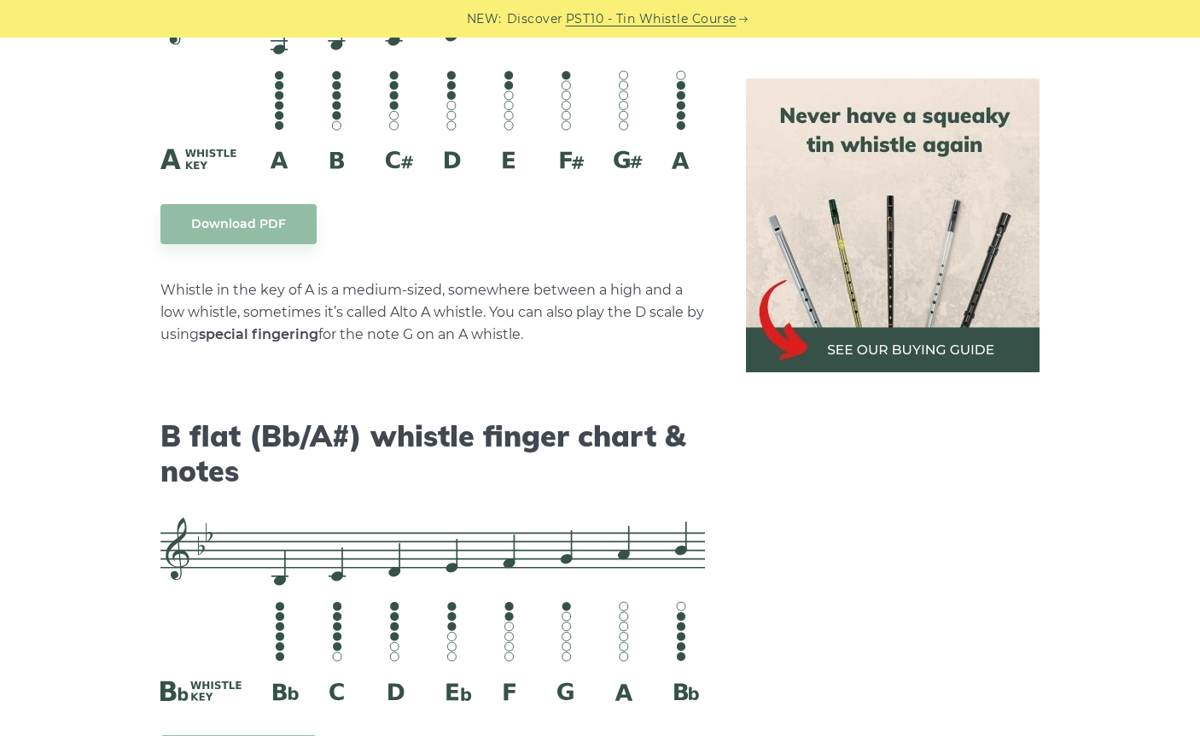
scroll to position [4943, 0]
